Goal: Task Accomplishment & Management: Manage account settings

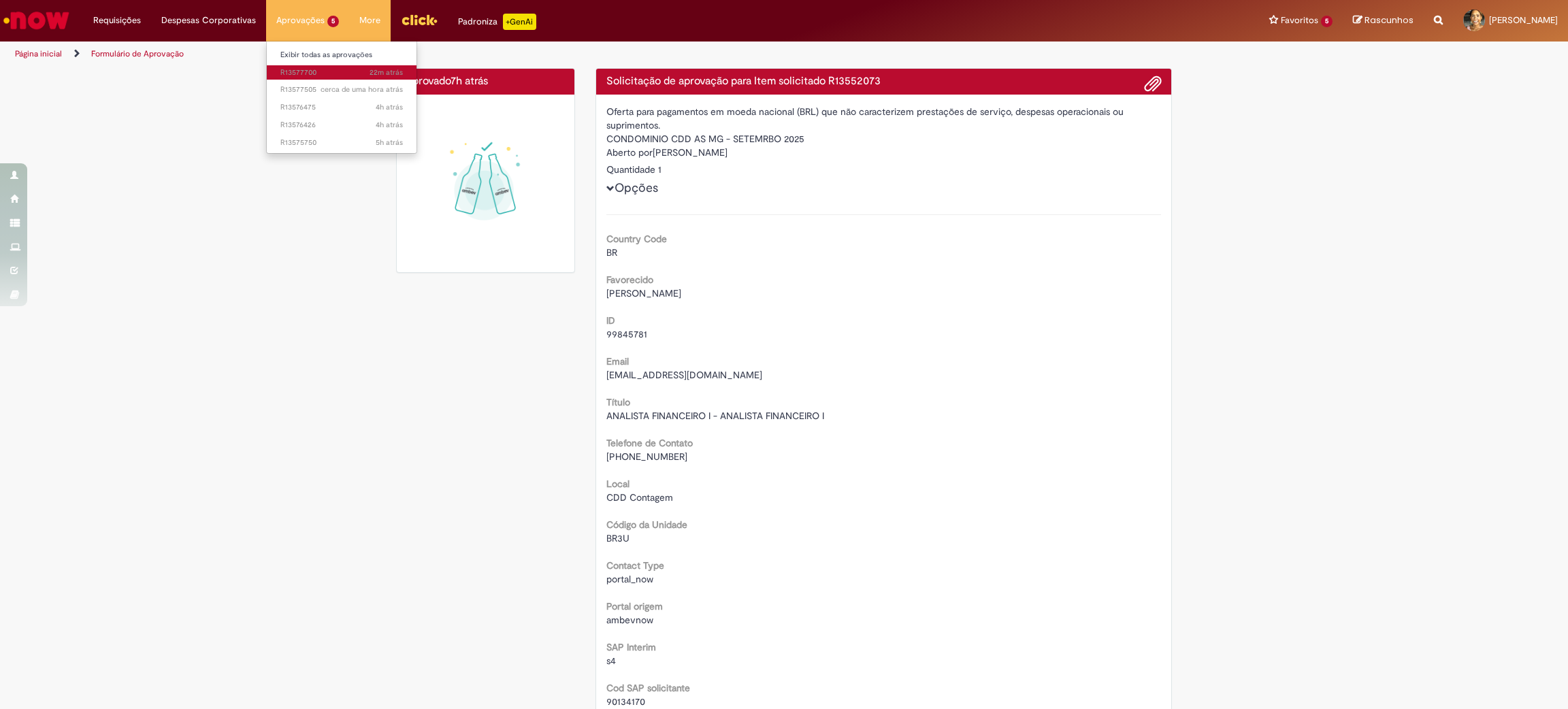
click at [307, 75] on span "22m atrás 22 minutos atrás R13577700" at bounding box center [341, 73] width 122 height 11
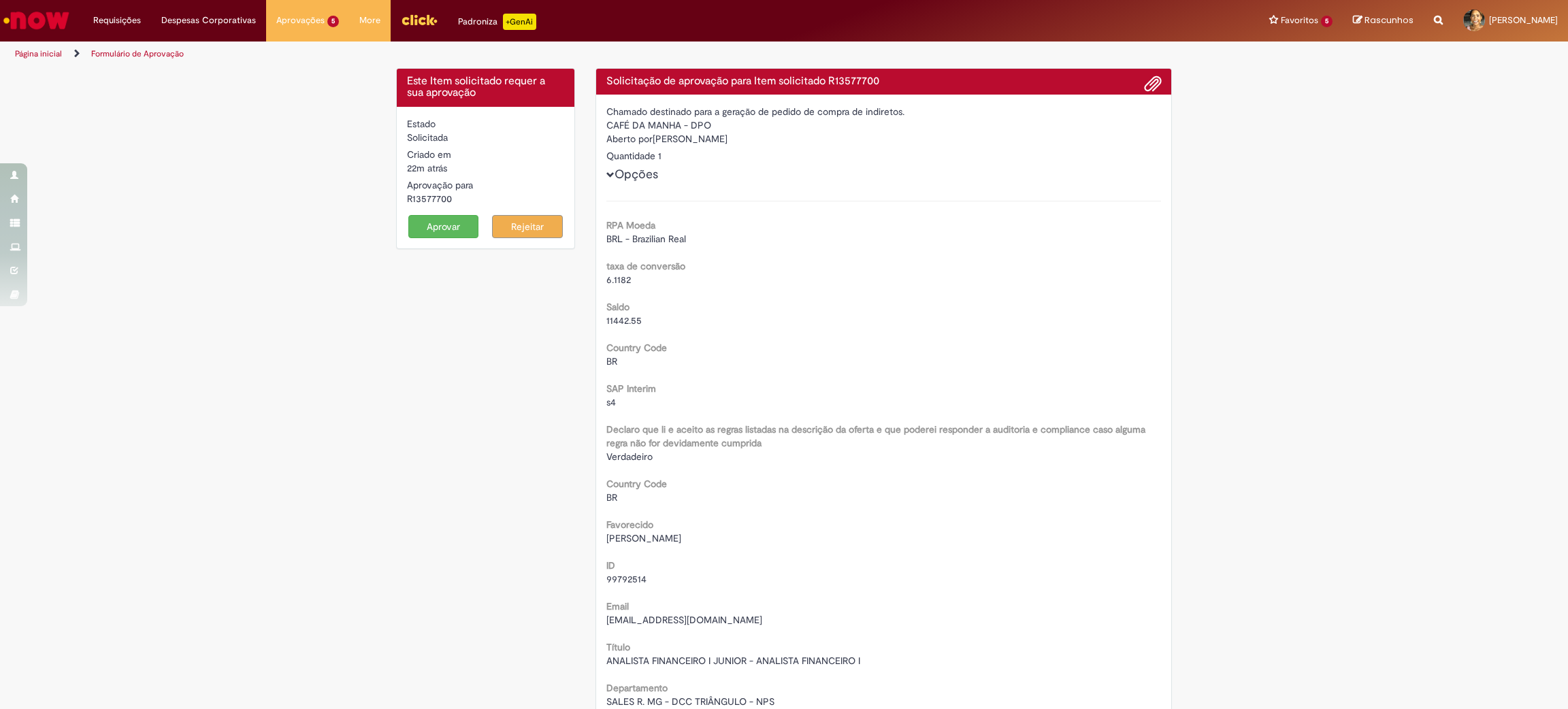
click at [435, 227] on button "Aprovar" at bounding box center [443, 227] width 70 height 23
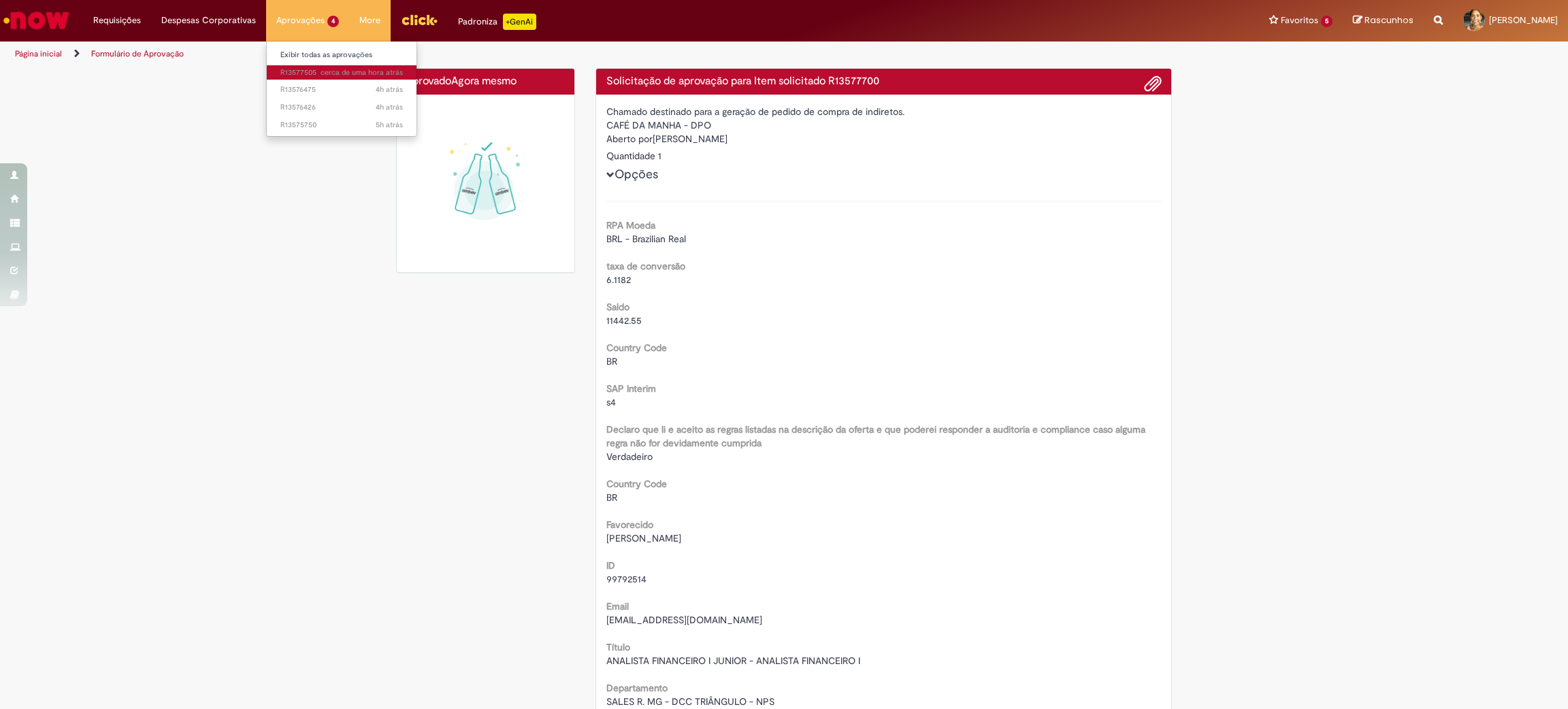
click at [313, 72] on span "cerca de uma hora atrás cerca de uma hora atrás R13577505" at bounding box center [341, 73] width 122 height 11
click at [297, 70] on span "cerca de uma hora atrás cerca de uma hora atrás R13577505" at bounding box center [341, 73] width 122 height 11
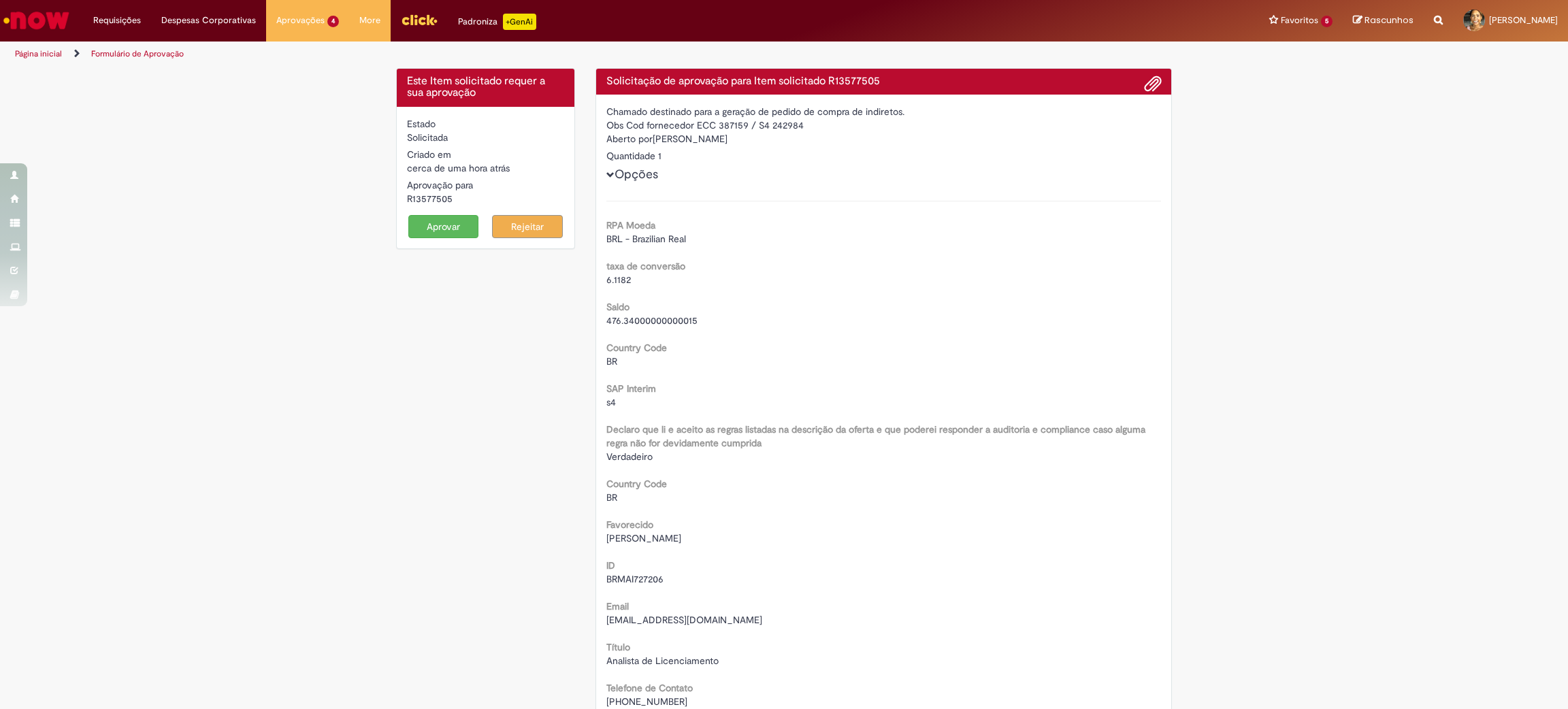
click at [450, 231] on button "Aprovar" at bounding box center [443, 227] width 70 height 23
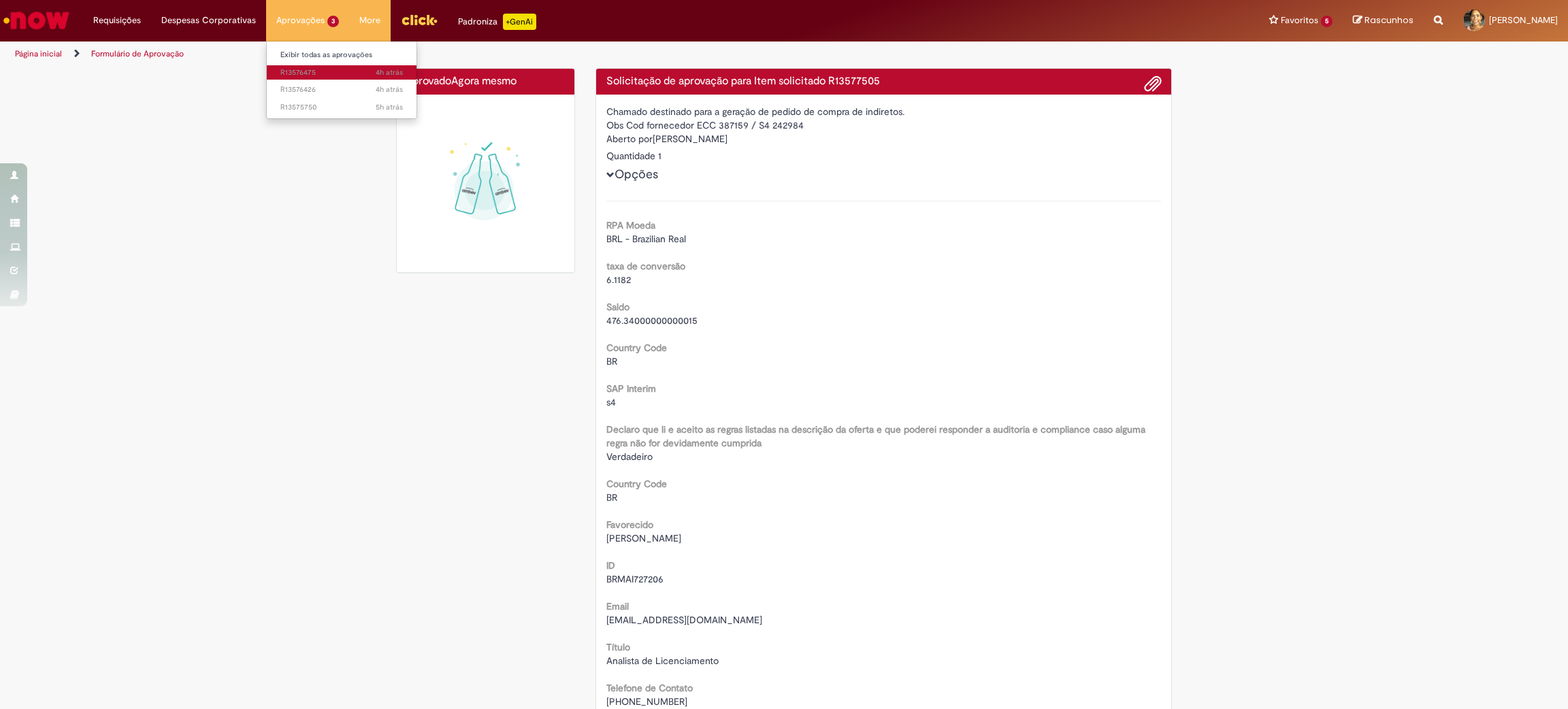
click at [306, 75] on span "4h atrás 4 horas atrás R13576475" at bounding box center [341, 73] width 122 height 11
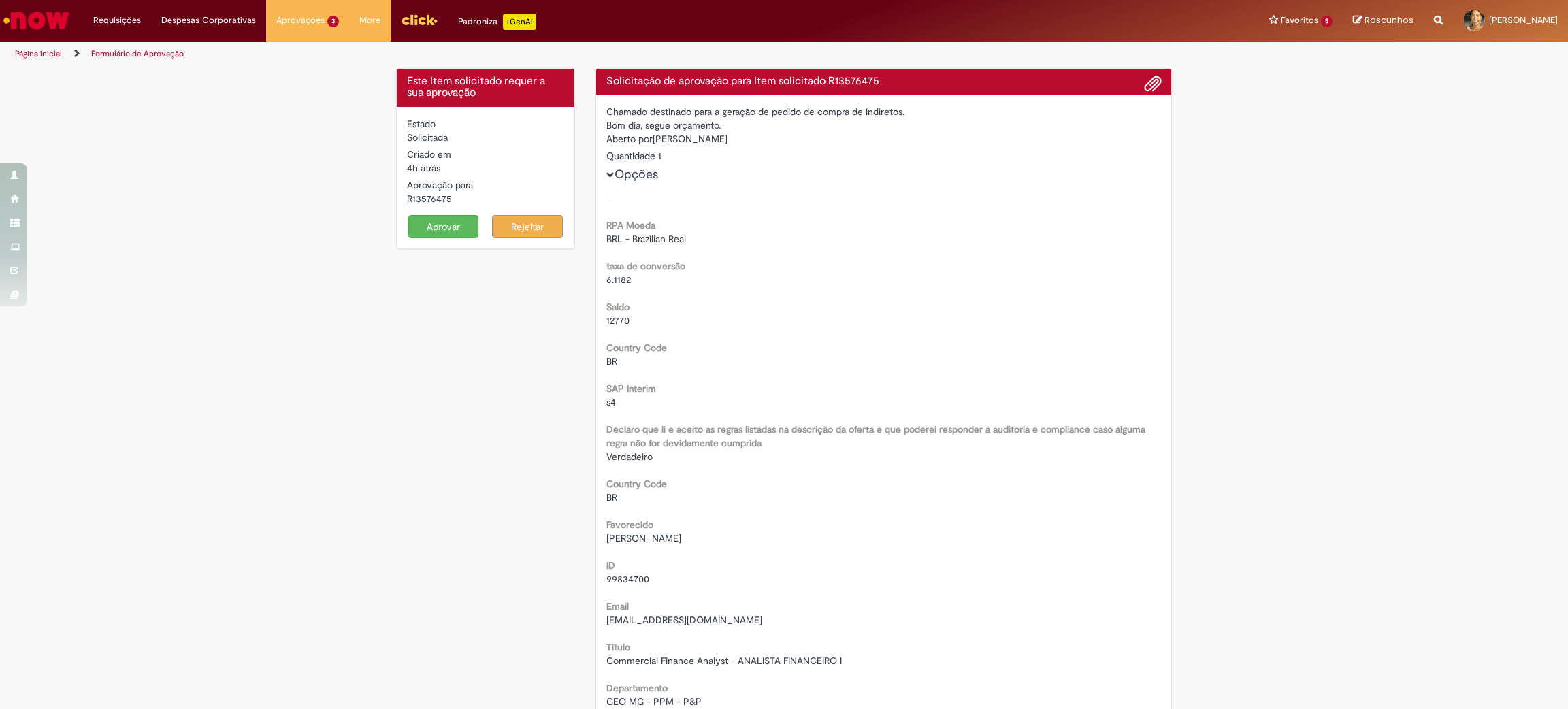
click at [442, 223] on button "Aprovar" at bounding box center [443, 227] width 70 height 23
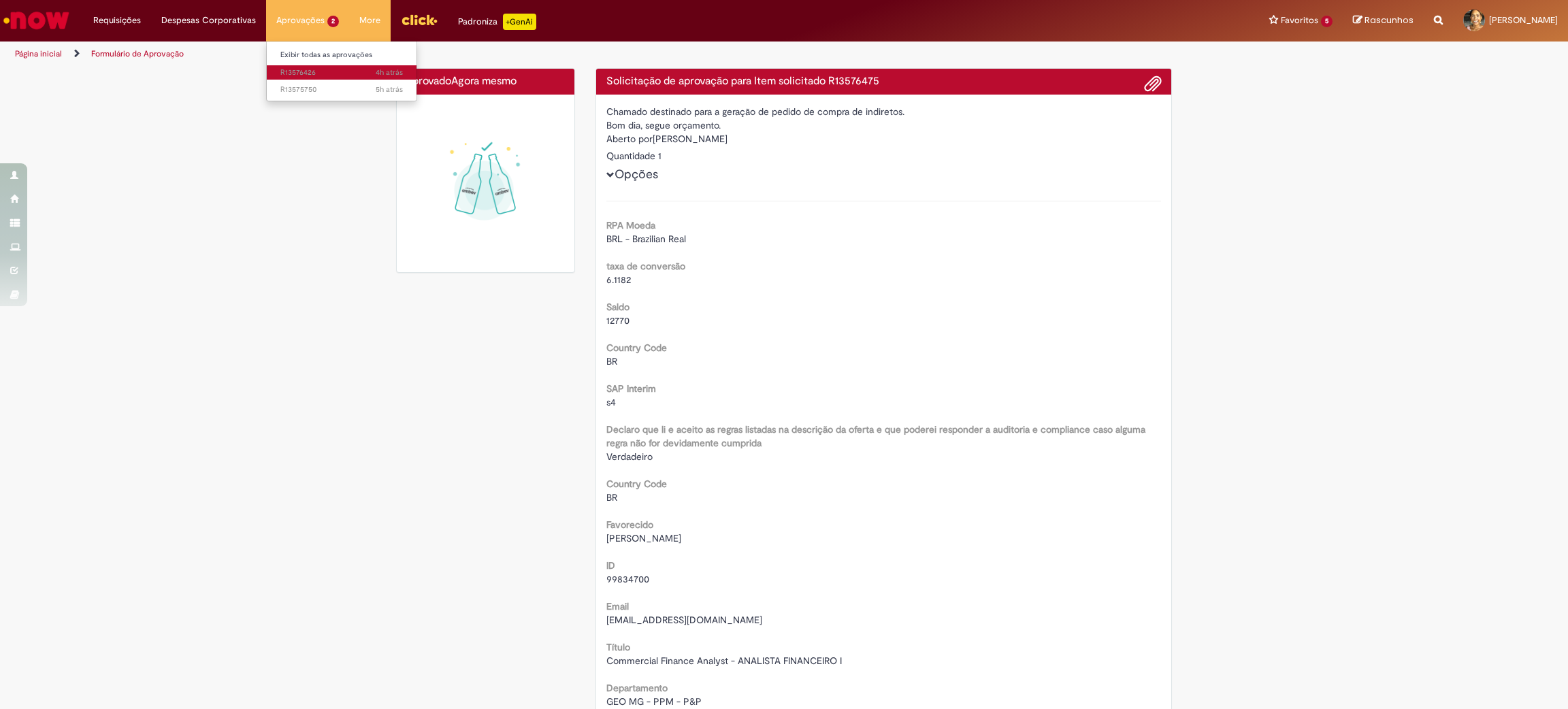
click at [283, 73] on span "4h atrás 4 horas atrás R13576426" at bounding box center [341, 73] width 122 height 11
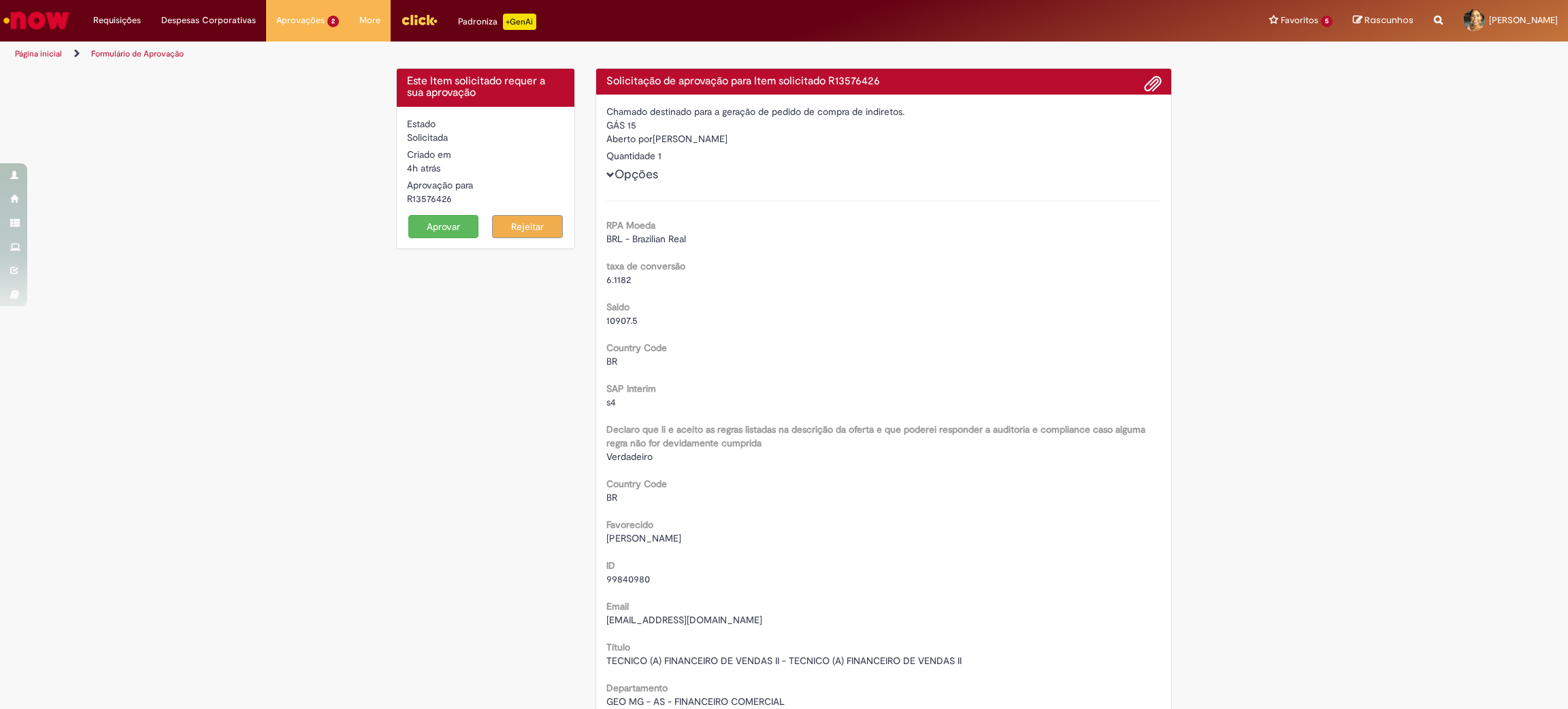
click at [450, 226] on button "Aprovar" at bounding box center [443, 227] width 70 height 23
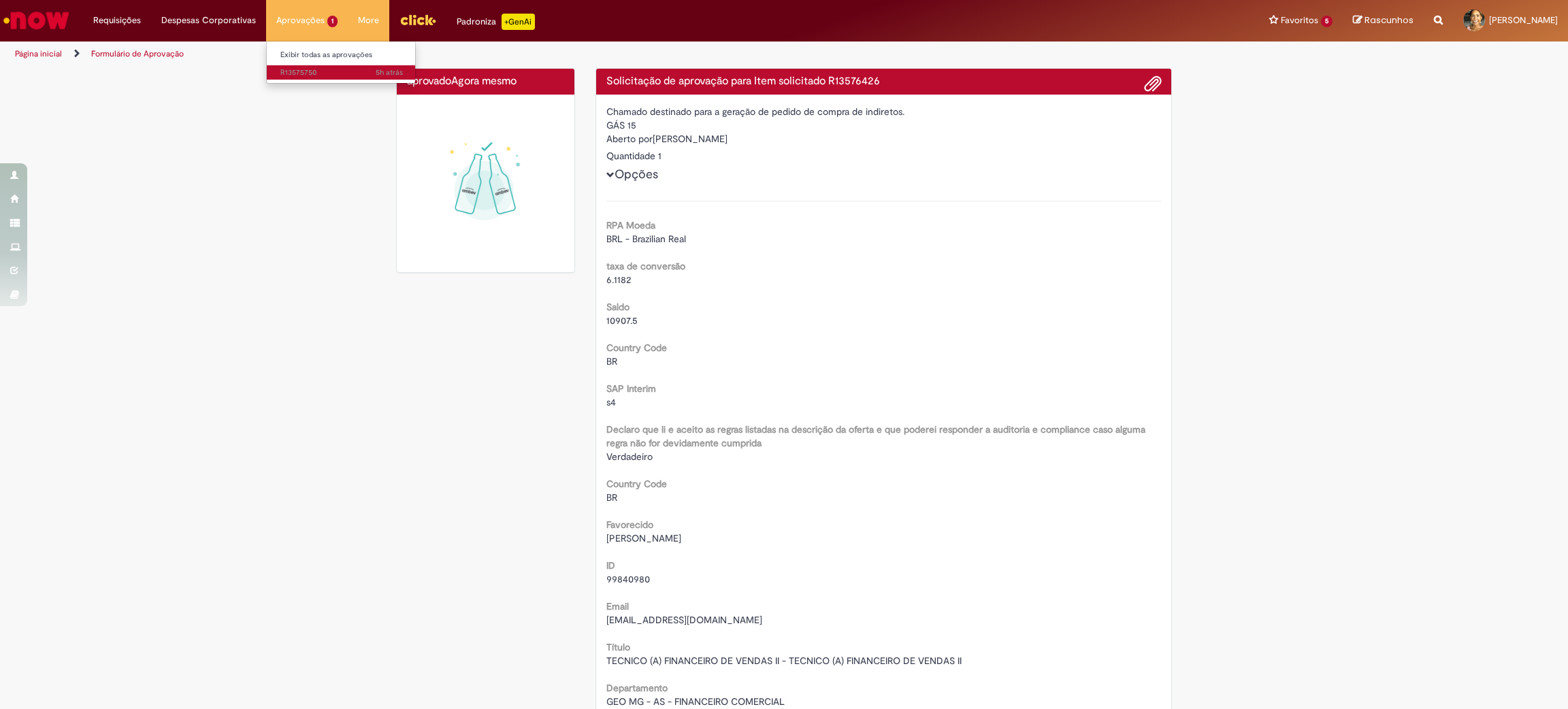
click at [319, 73] on span "5h atrás 5 horas atrás R13575750" at bounding box center [341, 73] width 122 height 11
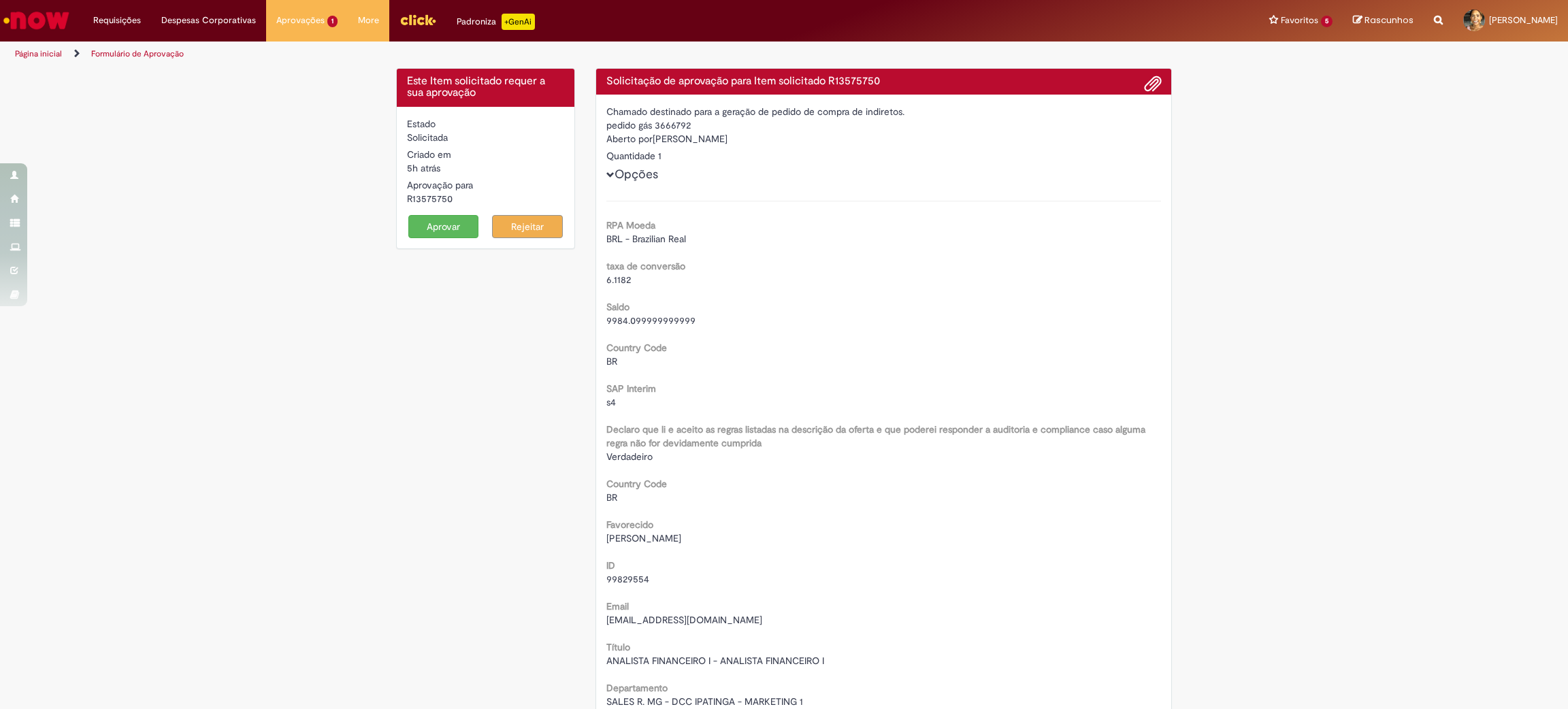
click at [447, 231] on button "Aprovar" at bounding box center [443, 227] width 70 height 23
